Goal: Use online tool/utility: Utilize a website feature to perform a specific function

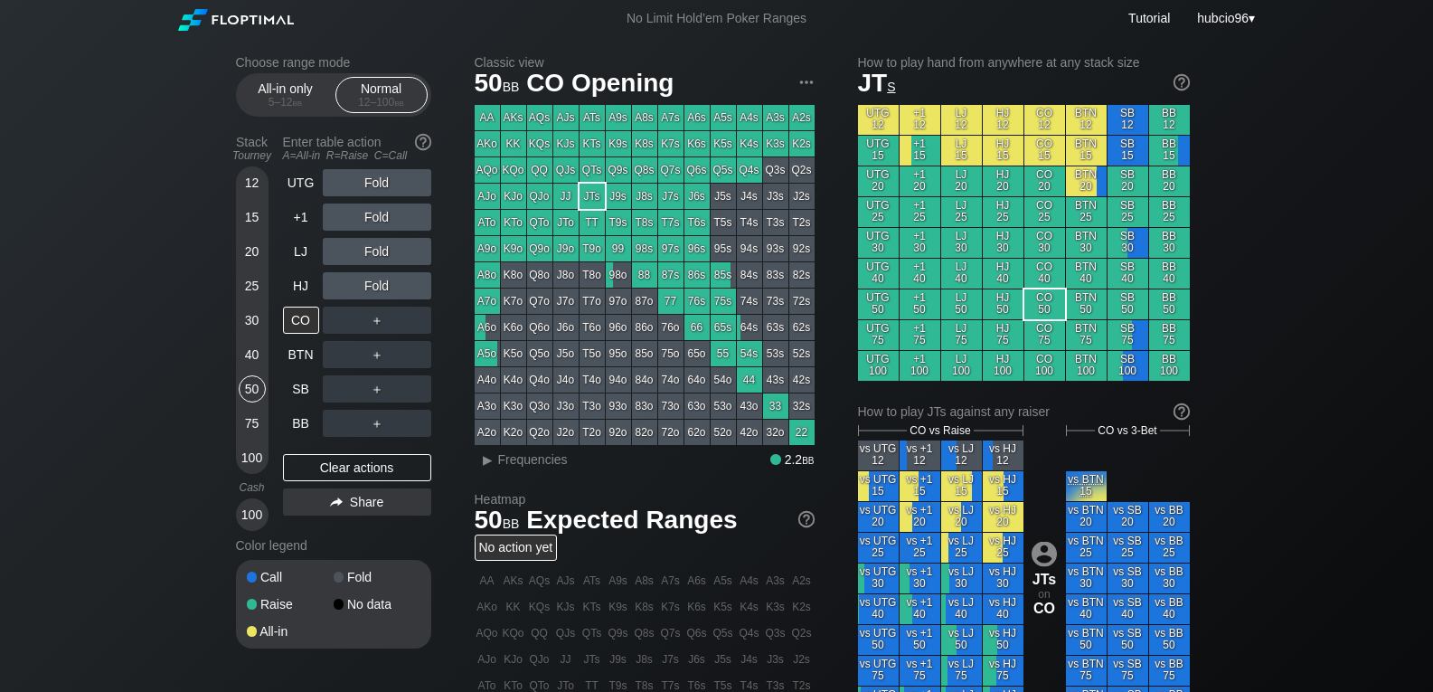
click at [252, 359] on div "40" at bounding box center [252, 354] width 27 height 27
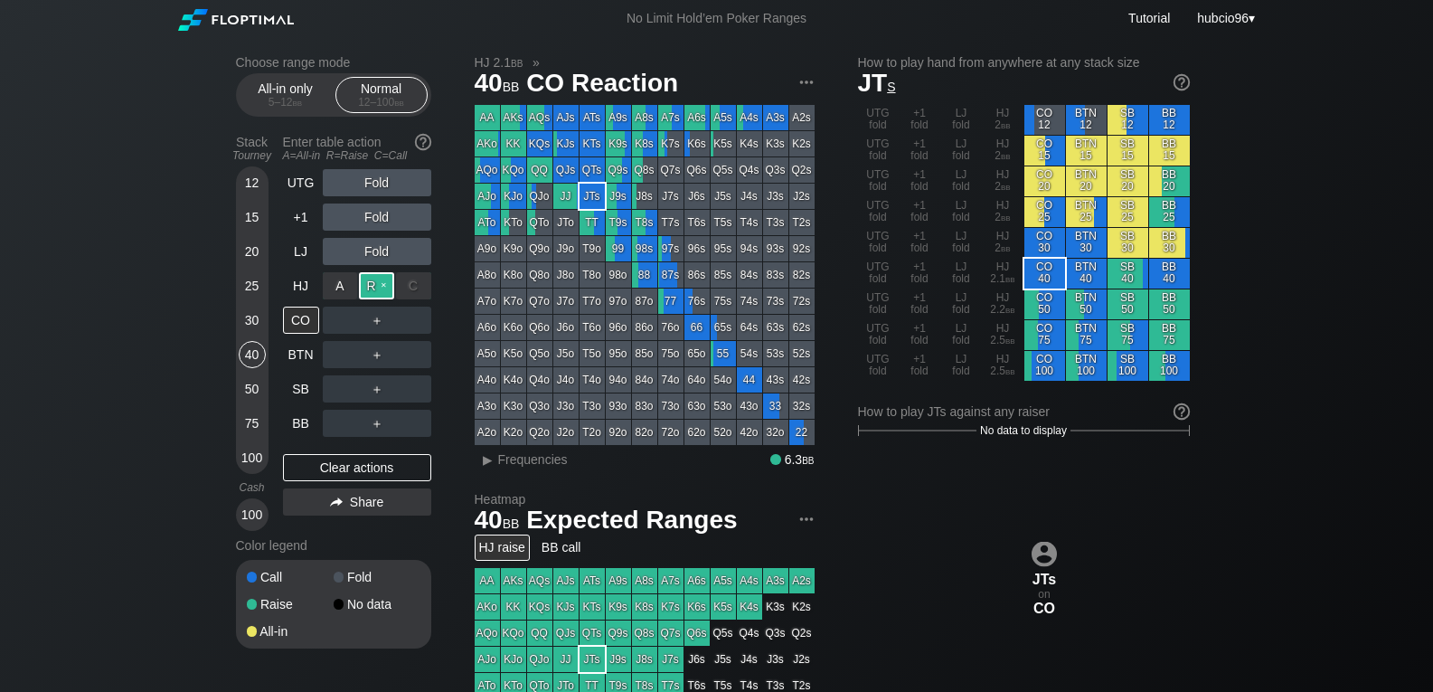
click at [373, 288] on div "R ✕" at bounding box center [376, 285] width 35 height 27
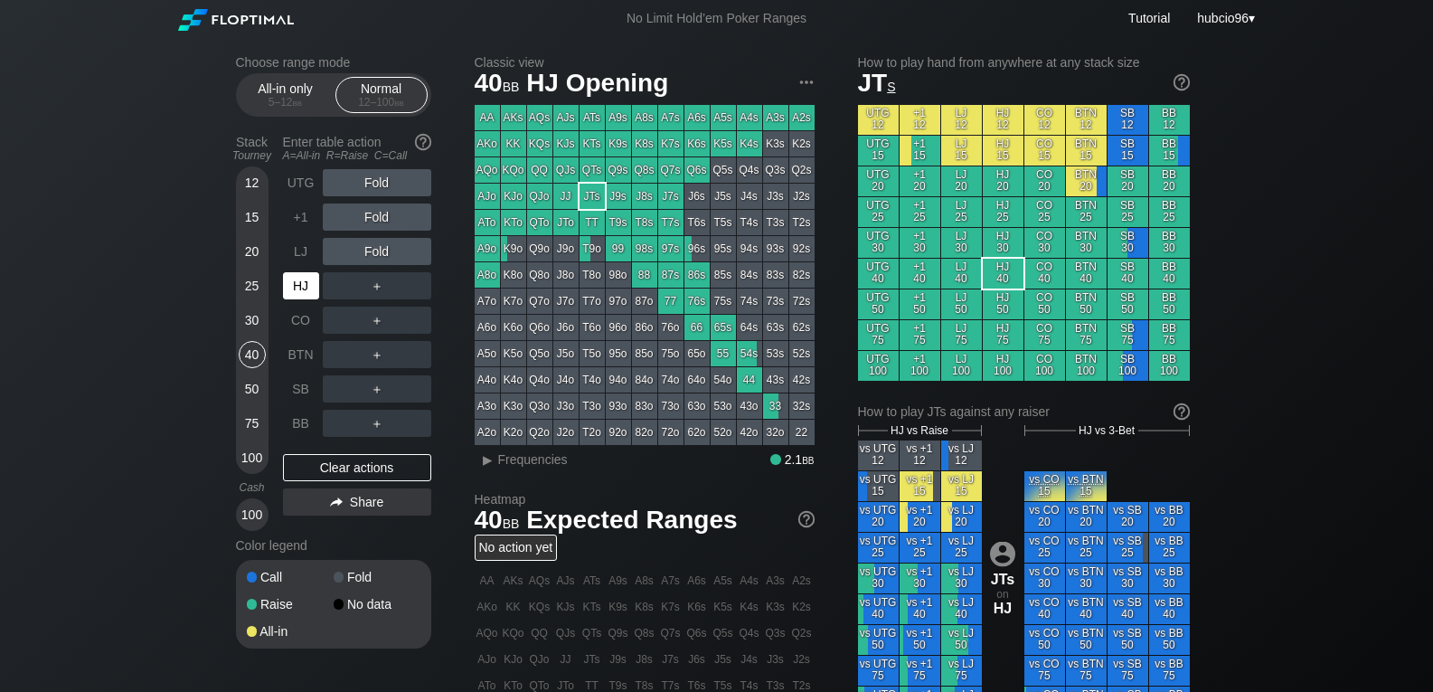
click at [310, 283] on div "HJ" at bounding box center [301, 285] width 36 height 27
click at [257, 316] on div "30" at bounding box center [252, 320] width 27 height 27
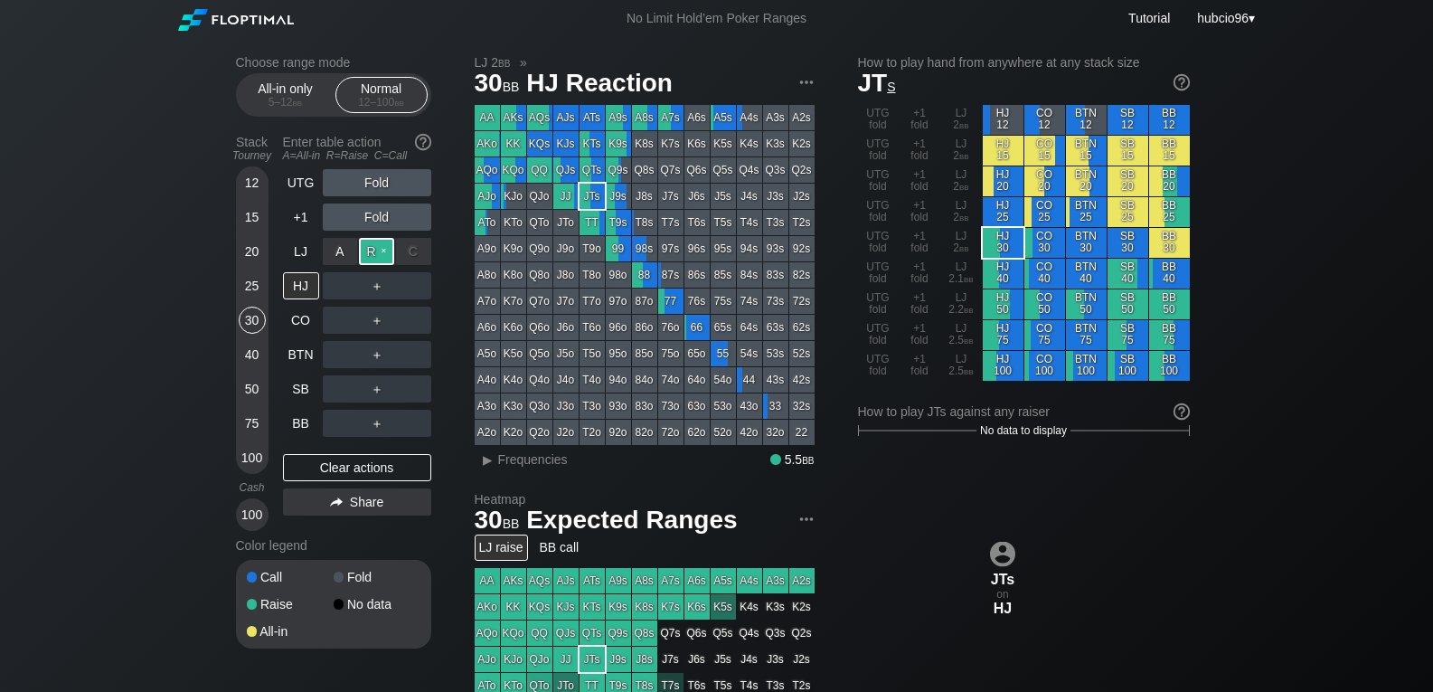
click at [381, 253] on div "R ✕" at bounding box center [376, 251] width 35 height 27
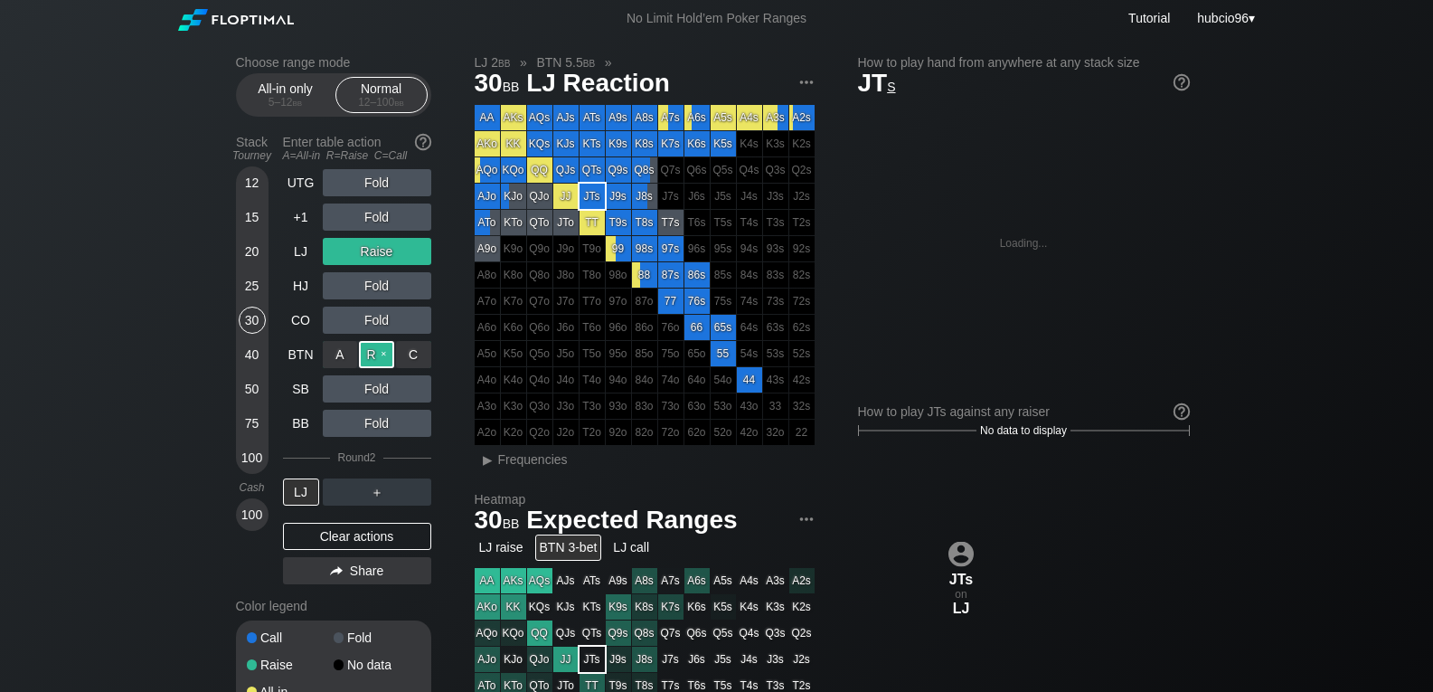
click at [377, 357] on div "R ✕" at bounding box center [376, 354] width 35 height 27
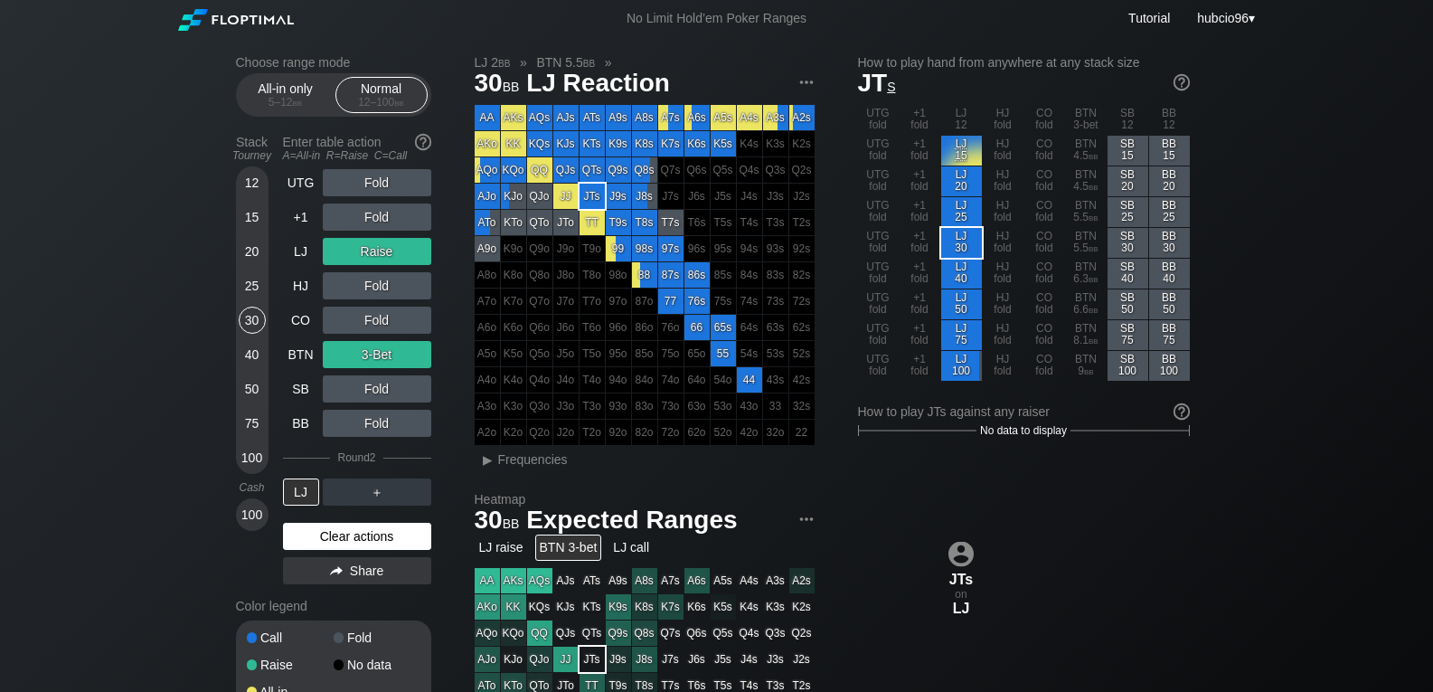
click at [344, 540] on div "Clear actions" at bounding box center [357, 536] width 148 height 27
